Goal: Task Accomplishment & Management: Use online tool/utility

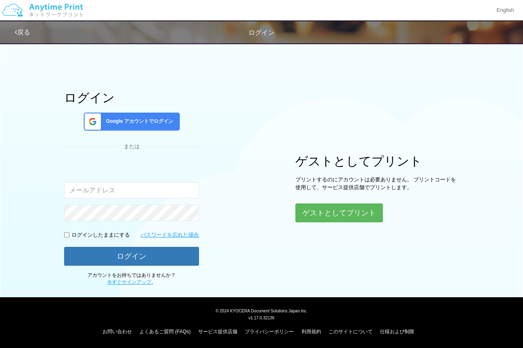
click at [146, 122] on span "Google アカウントでログイン" at bounding box center [138, 121] width 71 height 7
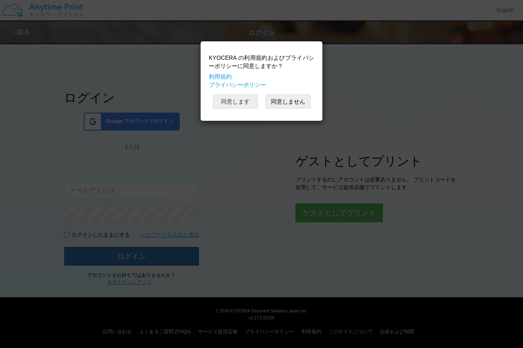
click at [246, 102] on button "同意します" at bounding box center [235, 101] width 45 height 14
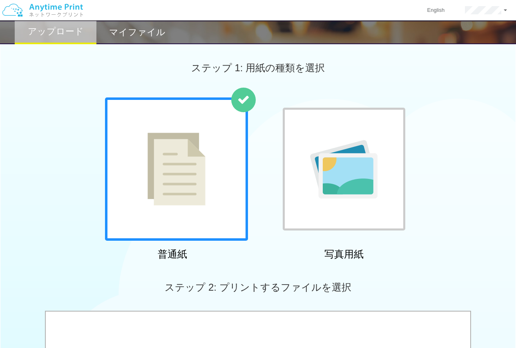
click at [205, 182] on img at bounding box center [177, 168] width 58 height 73
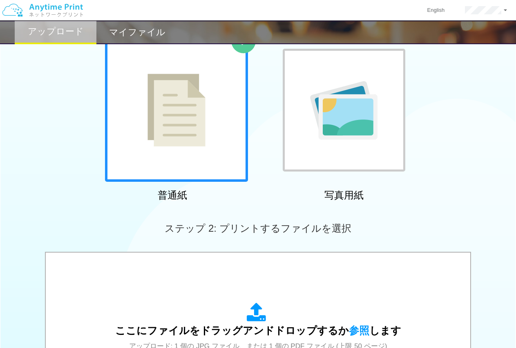
scroll to position [177, 0]
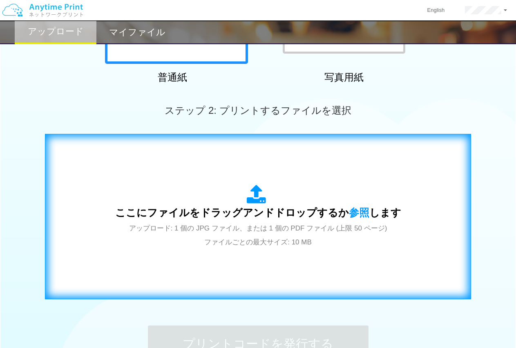
click at [249, 206] on div "ここにファイルをドラッグアンドドロップするか 参照 します アップロード: 1 個の JPG ファイル、または 1 個の PDF ファイル (上限 50 ペー…" at bounding box center [258, 216] width 286 height 64
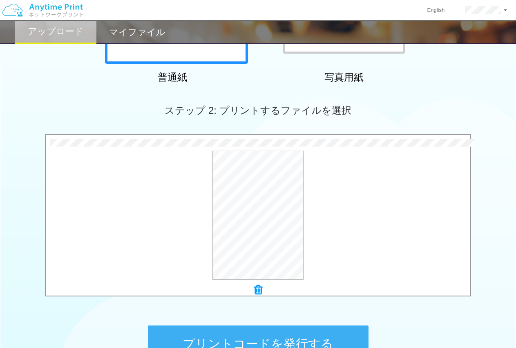
click at [262, 287] on icon at bounding box center [258, 289] width 8 height 11
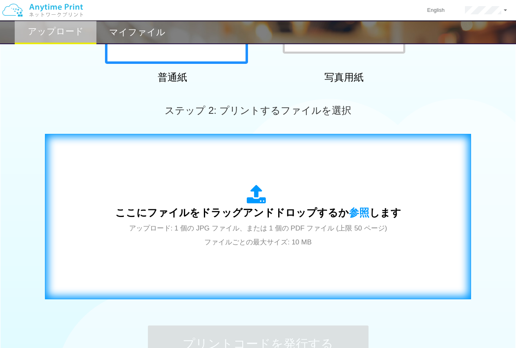
click at [238, 193] on div "ここにファイルをドラッグアンドドロップするか 参照 します アップロード: 1 個の JPG ファイル、または 1 個の PDF ファイル (上限 50 ペー…" at bounding box center [258, 216] width 286 height 64
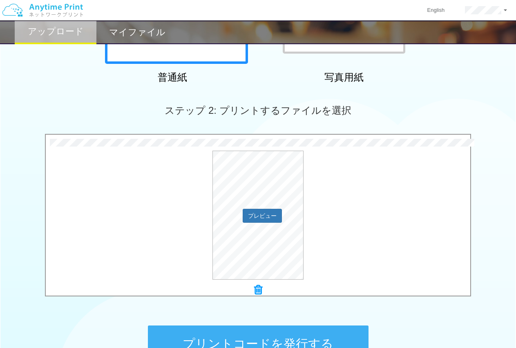
click at [78, 249] on div "プレビュー" at bounding box center [258, 214] width 425 height 129
click at [288, 335] on button "プリントコードを発行する" at bounding box center [258, 343] width 221 height 37
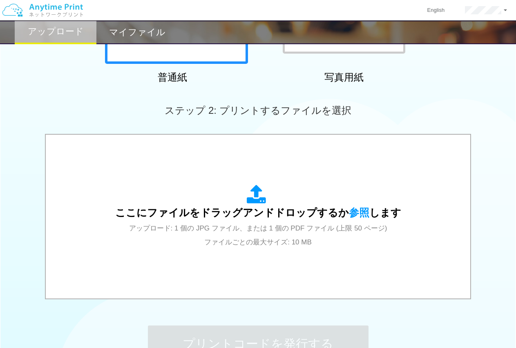
scroll to position [0, 0]
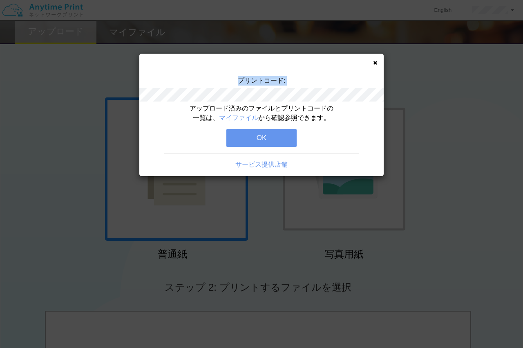
click at [294, 89] on div "プリントコード:" at bounding box center [261, 90] width 245 height 28
copy div "プリントコード:"
click at [259, 144] on button "OK" at bounding box center [262, 138] width 70 height 18
